Goal: Task Accomplishment & Management: Manage account settings

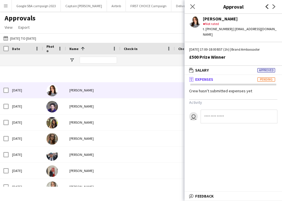
scroll to position [185, 0]
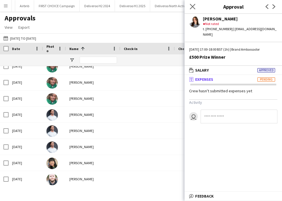
click at [189, 5] on app-icon "Close pop-in" at bounding box center [193, 7] width 8 height 8
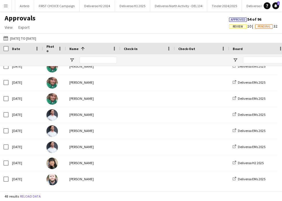
click at [238, 18] on span "Approved" at bounding box center [238, 20] width 15 height 4
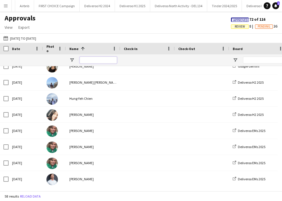
click at [86, 60] on input "Name Filter Input" at bounding box center [98, 60] width 37 height 7
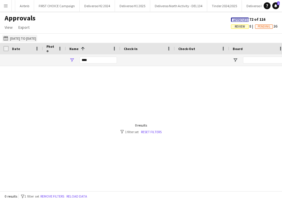
click at [9, 37] on app-icon "[DATE] to [DATE]" at bounding box center [6, 38] width 7 height 5
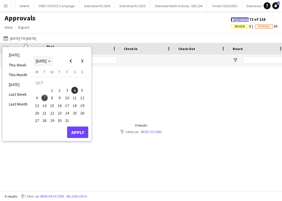
click at [47, 59] on span "[DATE]" at bounding box center [41, 60] width 11 height 5
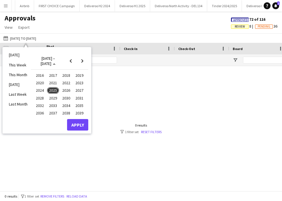
click at [57, 90] on span "2025" at bounding box center [53, 90] width 12 height 7
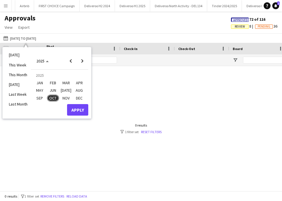
click at [41, 96] on span "SEP" at bounding box center [40, 97] width 12 height 7
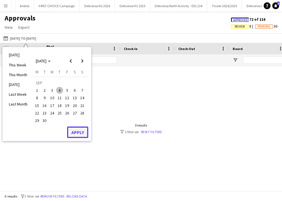
click at [78, 136] on button "Apply" at bounding box center [77, 131] width 21 height 11
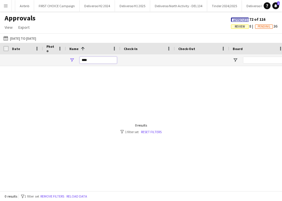
click at [95, 60] on input "****" at bounding box center [98, 60] width 37 height 7
click at [240, 17] on span "Approved 72 of 116" at bounding box center [248, 19] width 34 height 5
click at [240, 20] on span "Approved" at bounding box center [241, 20] width 15 height 4
click at [243, 26] on span "Review" at bounding box center [240, 26] width 18 height 4
click at [261, 28] on span "Review" at bounding box center [257, 27] width 10 height 4
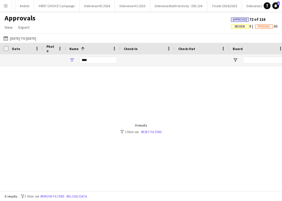
click at [260, 26] on span "Pending" at bounding box center [264, 27] width 13 height 4
click at [252, 18] on span "Approved" at bounding box center [254, 20] width 15 height 4
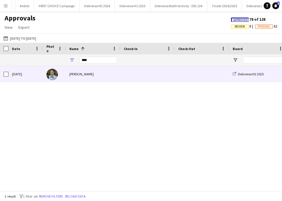
click at [150, 77] on span at bounding box center [148, 74] width 48 height 16
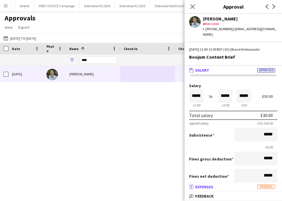
click at [210, 187] on span "Expenses" at bounding box center [204, 186] width 18 height 5
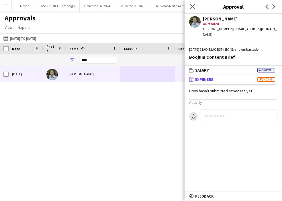
click at [227, 77] on mat-panel-title "receipt Expenses Pending" at bounding box center [232, 79] width 95 height 5
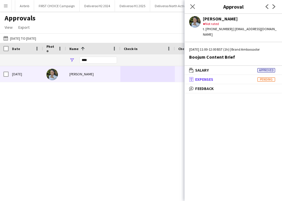
click at [229, 77] on mat-panel-title "receipt Expenses Pending" at bounding box center [232, 79] width 95 height 5
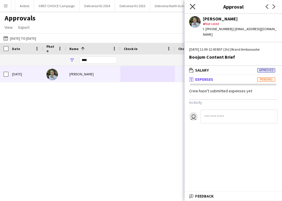
click at [193, 6] on icon at bounding box center [192, 6] width 5 height 5
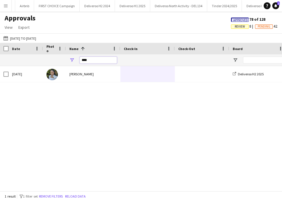
click at [100, 63] on input "****" at bounding box center [98, 60] width 37 height 7
type input "****"
click at [17, 38] on button "[DATE] to [DATE] [DATE] to [DATE]" at bounding box center [19, 38] width 35 height 7
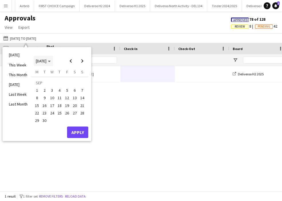
click at [44, 60] on span "[DATE]" at bounding box center [41, 60] width 11 height 5
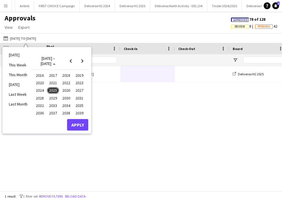
click at [51, 88] on span "2025" at bounding box center [53, 90] width 12 height 7
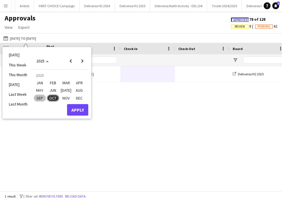
click at [42, 99] on span "SEP" at bounding box center [40, 97] width 12 height 7
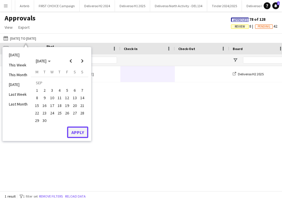
click at [76, 132] on button "Apply" at bounding box center [77, 131] width 21 height 11
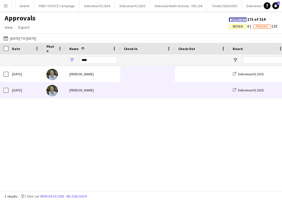
click at [99, 95] on div "[PERSON_NAME]" at bounding box center [93, 90] width 55 height 16
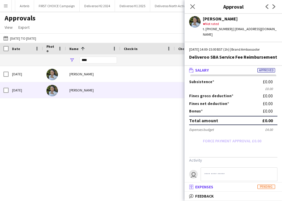
click at [209, 188] on span "Expenses" at bounding box center [204, 186] width 18 height 5
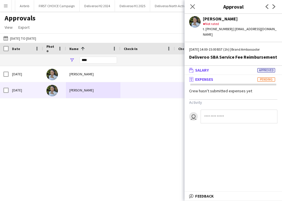
click at [226, 67] on mat-panel-title "wallet Salary Approved" at bounding box center [232, 69] width 95 height 5
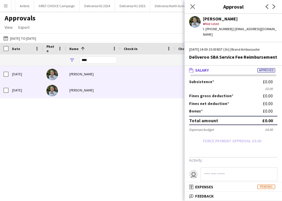
click at [90, 73] on div "[PERSON_NAME]" at bounding box center [93, 74] width 55 height 16
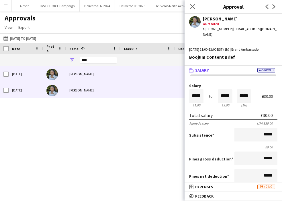
click at [144, 84] on span at bounding box center [148, 90] width 48 height 16
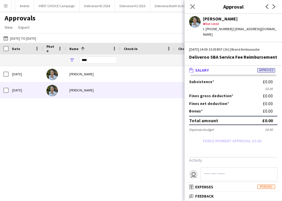
click at [196, 20] on app-user-avatar at bounding box center [194, 21] width 11 height 11
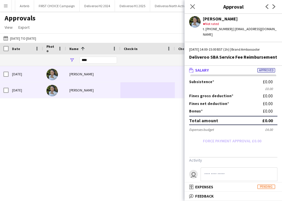
click at [69, 78] on div "[PERSON_NAME]" at bounding box center [93, 74] width 55 height 16
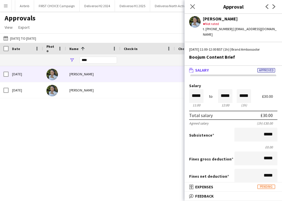
click at [192, 11] on div "Close pop-in" at bounding box center [193, 6] width 16 height 13
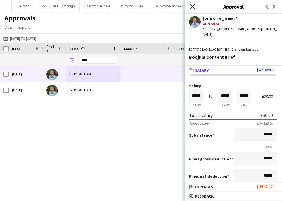
click at [193, 7] on icon at bounding box center [192, 6] width 5 height 5
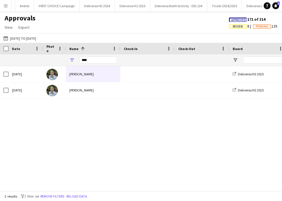
click at [208, 63] on div at bounding box center [203, 59] width 48 height 11
